Goal: Navigation & Orientation: Find specific page/section

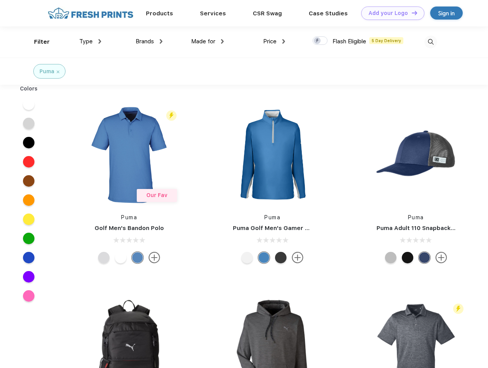
scroll to position [0, 0]
click at [390, 13] on link "Add your Logo Design Tool" at bounding box center [392, 13] width 63 height 13
click at [0, 0] on div "Design Tool" at bounding box center [0, 0] width 0 height 0
click at [411, 13] on link "Add your Logo Design Tool" at bounding box center [392, 13] width 63 height 13
click at [37, 42] on div "Filter" at bounding box center [42, 42] width 16 height 9
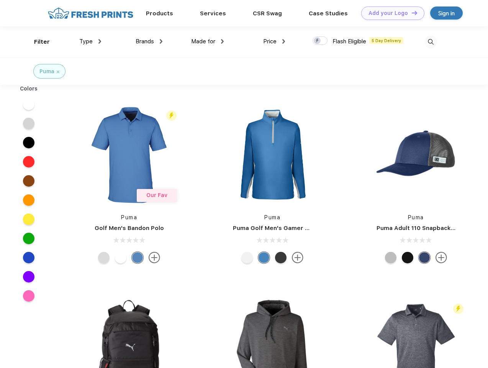
click at [90, 41] on span "Type" at bounding box center [85, 41] width 13 height 7
click at [149, 41] on span "Brands" at bounding box center [145, 41] width 18 height 7
click at [208, 41] on span "Made for" at bounding box center [203, 41] width 24 height 7
click at [274, 41] on span "Price" at bounding box center [269, 41] width 13 height 7
click at [320, 41] on div at bounding box center [319, 40] width 15 height 8
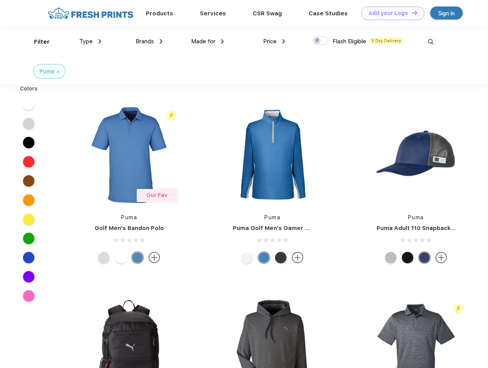
click at [317, 41] on input "checkbox" at bounding box center [314, 38] width 5 height 5
click at [430, 42] on img at bounding box center [430, 42] width 13 height 13
